Goal: Ask a question

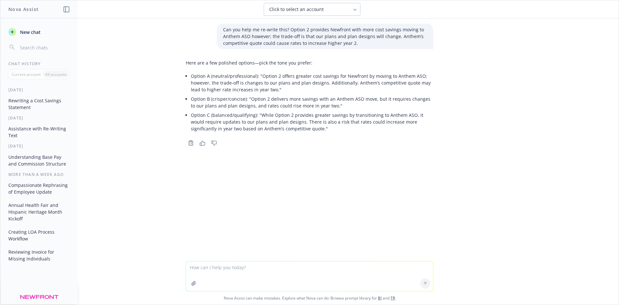
click at [269, 264] on textarea at bounding box center [309, 276] width 247 height 30
click at [43, 156] on button "Understanding Base Pay and Commission Structure" at bounding box center [39, 160] width 67 height 17
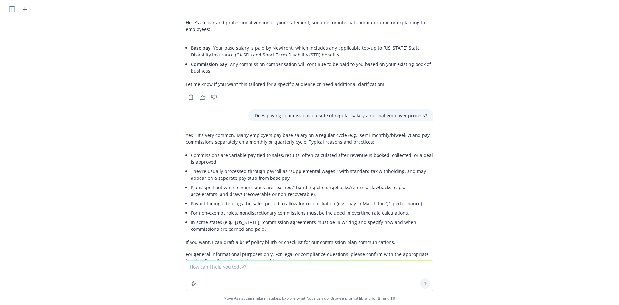
scroll to position [67, 0]
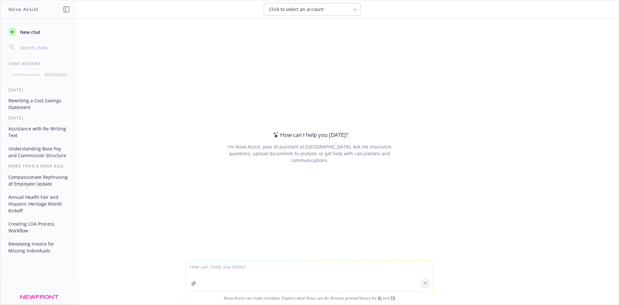
click at [243, 273] on textarea at bounding box center [309, 276] width 247 height 30
type textarea "understanding a salary based contribution structure for employers"
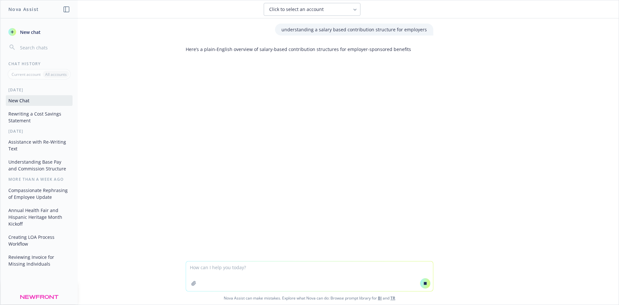
click at [346, 12] on div "Click to select an account" at bounding box center [308, 9] width 78 height 6
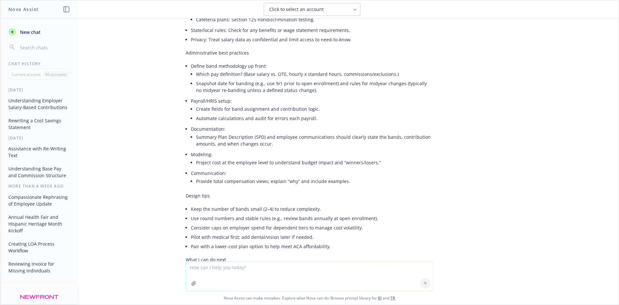
scroll to position [448, 0]
